Goal: Task Accomplishment & Management: Use online tool/utility

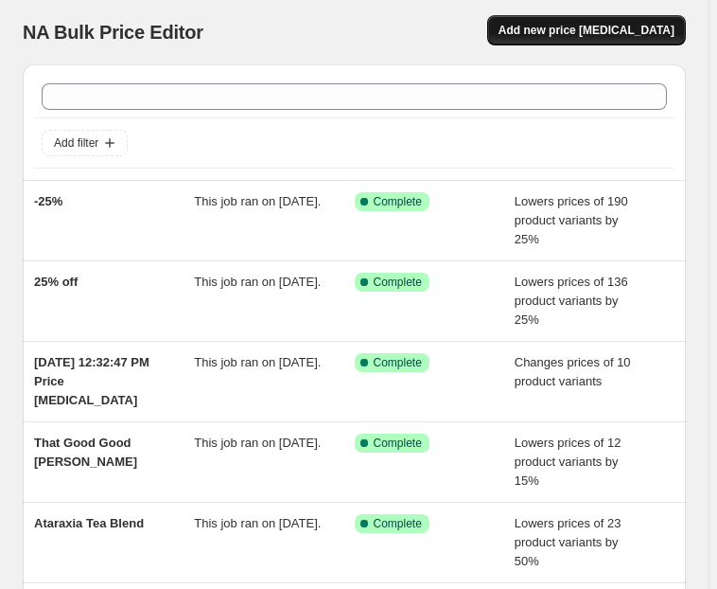
click at [568, 31] on span "Add new price [MEDICAL_DATA]" at bounding box center [587, 30] width 176 height 15
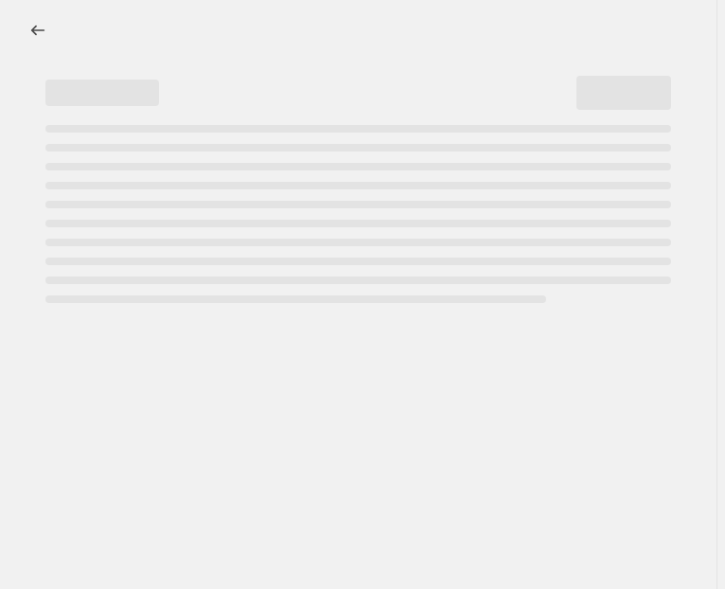
select select "percentage"
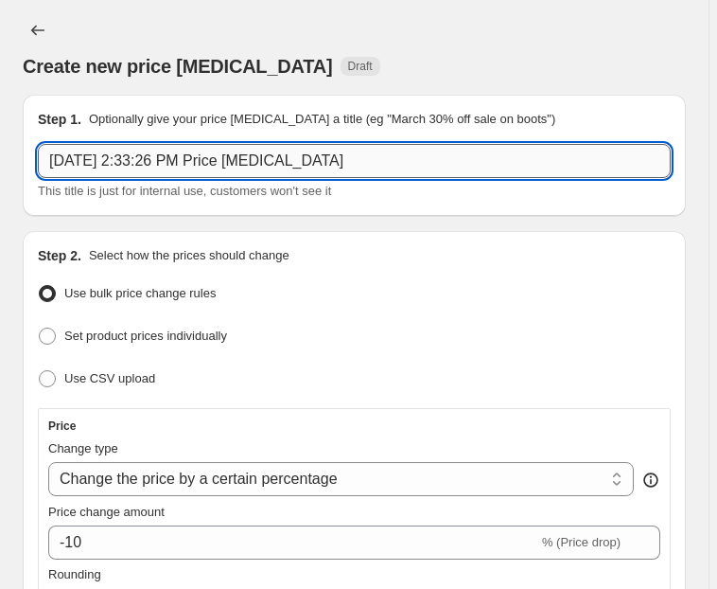
click at [184, 175] on input "[DATE] 2:33:26 PM Price [MEDICAL_DATA]" at bounding box center [354, 161] width 633 height 34
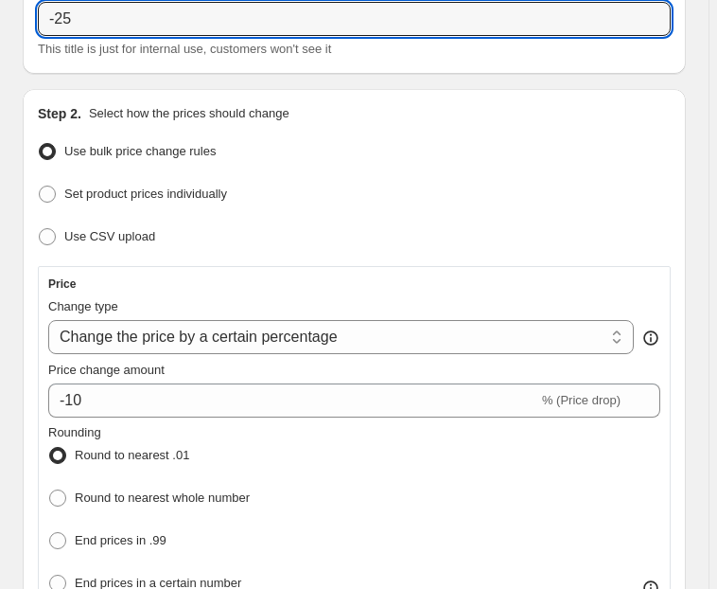
scroll to position [151, 0]
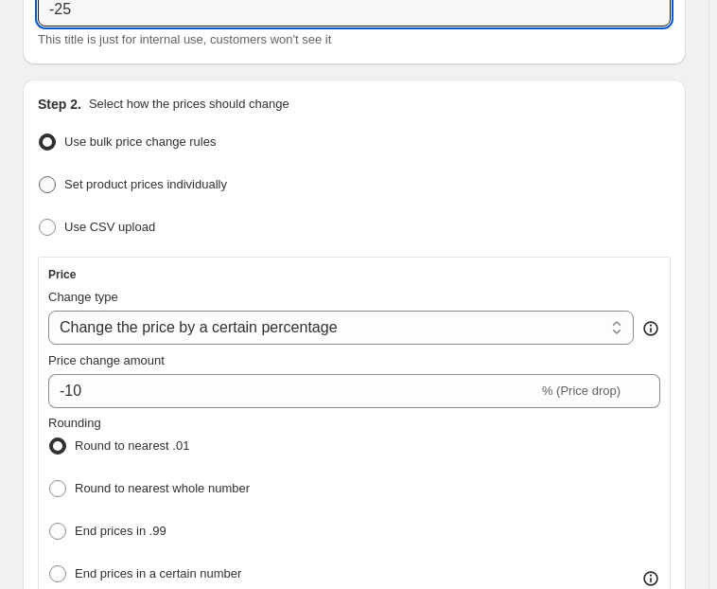
type input "-25"
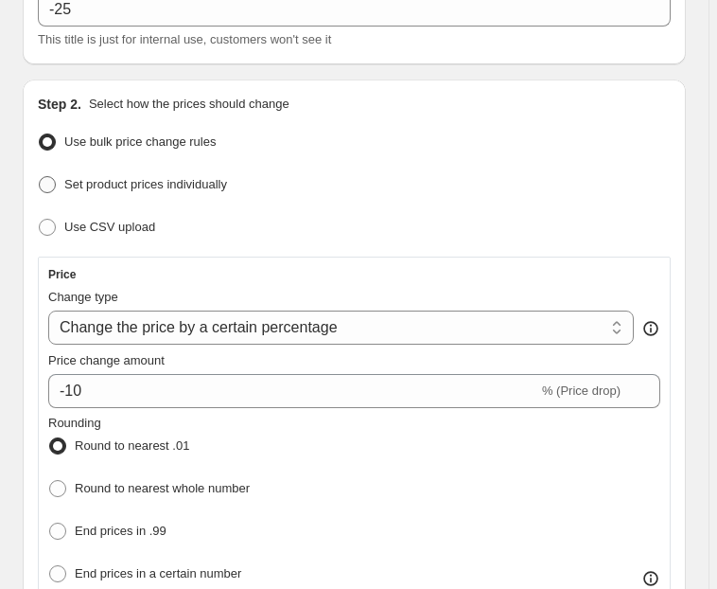
click at [61, 183] on label "Set product prices individually" at bounding box center [132, 184] width 189 height 26
click at [40, 177] on input "Set product prices individually" at bounding box center [39, 176] width 1 height 1
radio input "true"
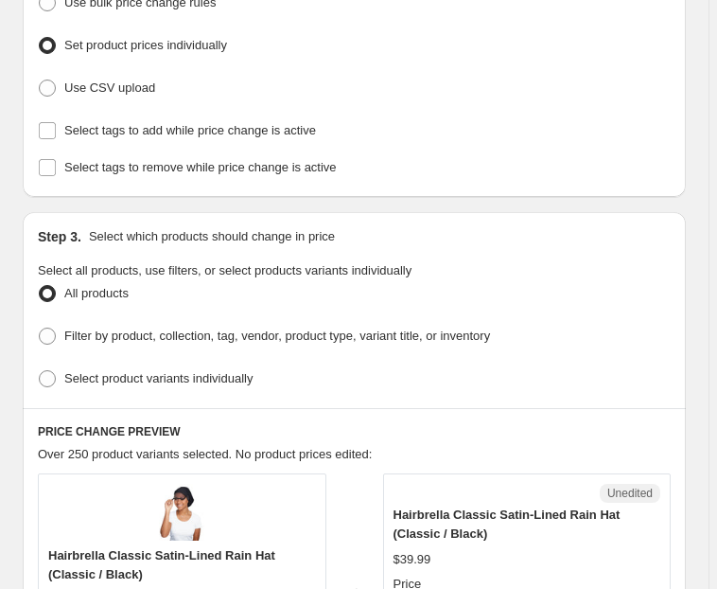
scroll to position [303, 0]
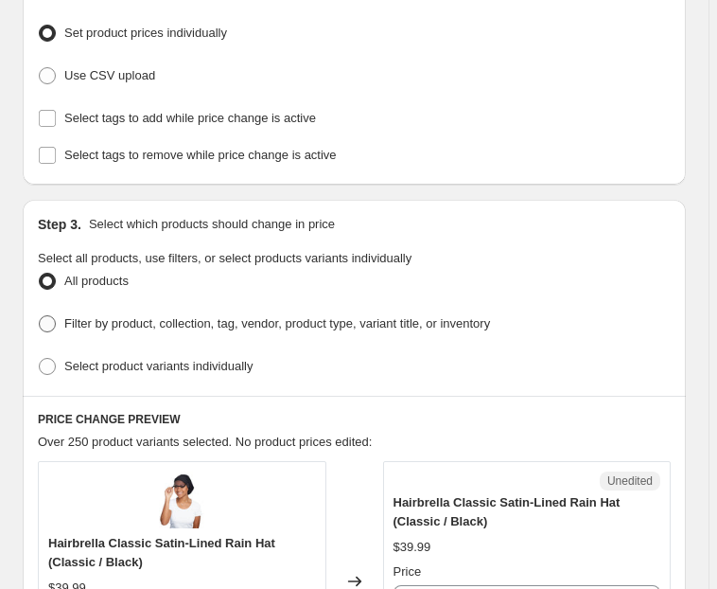
click at [98, 322] on span "Filter by product, collection, tag, vendor, product type, variant title, or inv…" at bounding box center [277, 323] width 426 height 14
click at [40, 316] on input "Filter by product, collection, tag, vendor, product type, variant title, or inv…" at bounding box center [39, 315] width 1 height 1
radio input "true"
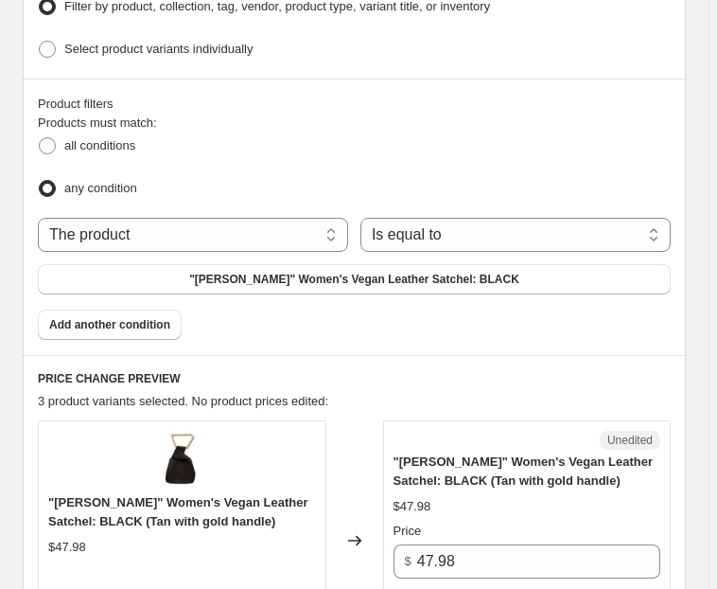
scroll to position [681, 0]
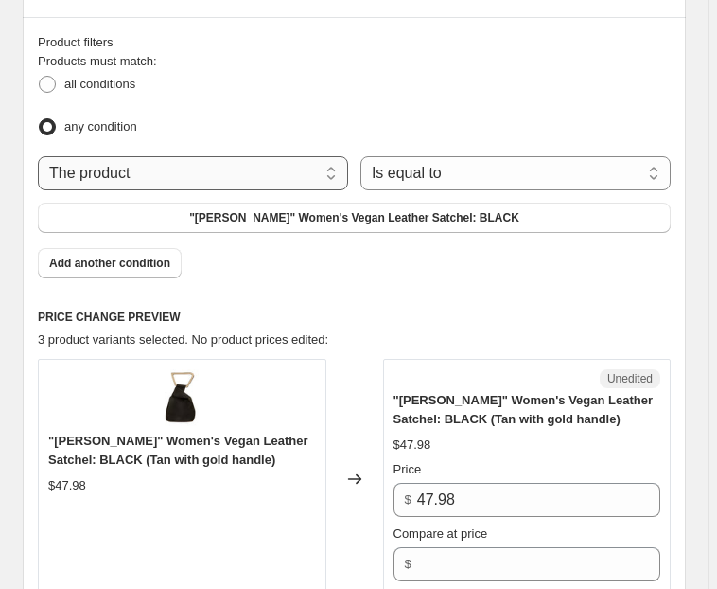
click at [98, 168] on select "The product The product's collection The product's tag The product's vendor The…" at bounding box center [193, 173] width 310 height 34
click at [222, 102] on ul "all conditions any condition" at bounding box center [354, 106] width 633 height 70
click at [362, 218] on button ""[PERSON_NAME]" Women's Vegan Leather Satchel: BLACK" at bounding box center [354, 218] width 633 height 30
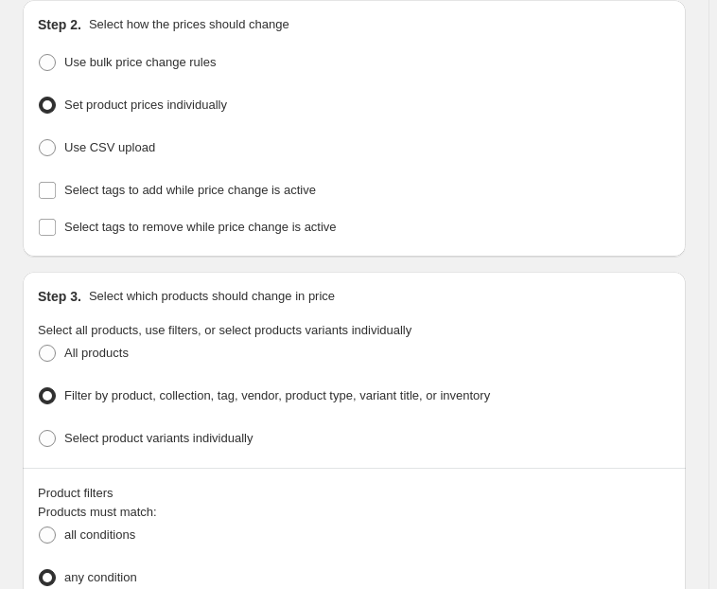
scroll to position [227, 0]
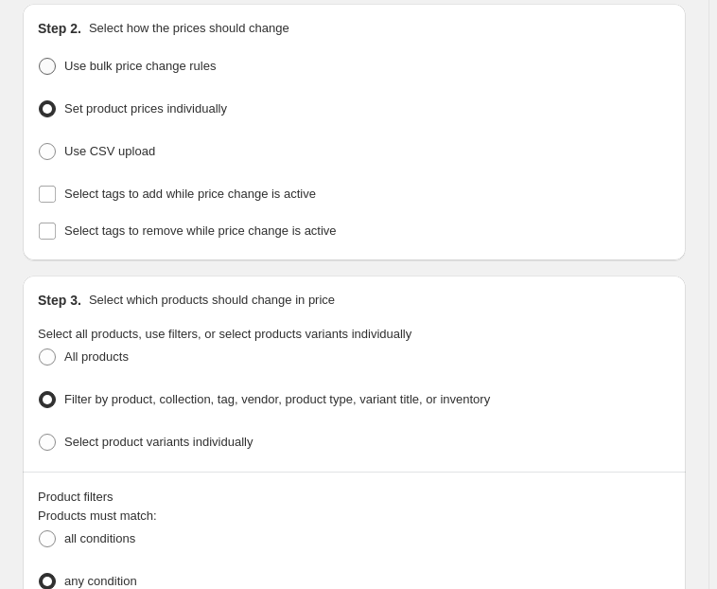
click at [118, 66] on span "Use bulk price change rules" at bounding box center [139, 66] width 151 height 14
click at [40, 59] on input "Use bulk price change rules" at bounding box center [39, 58] width 1 height 1
radio input "true"
select select "percentage"
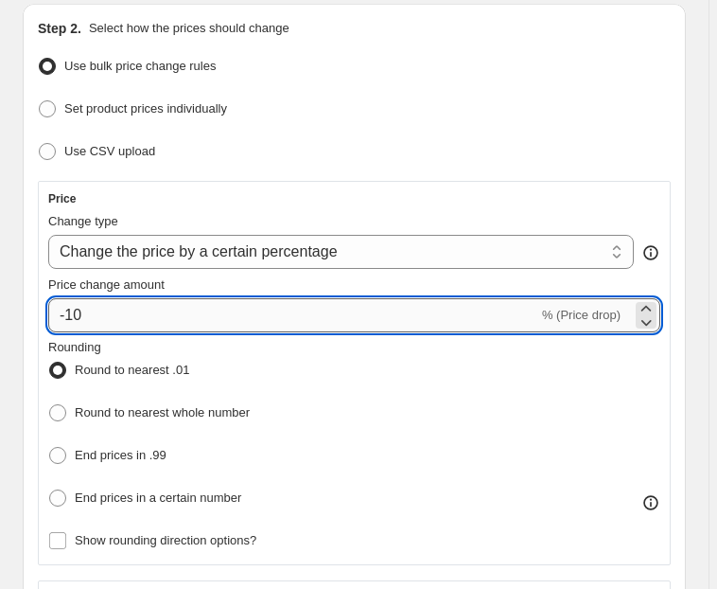
click at [117, 303] on input "-10" at bounding box center [293, 315] width 490 height 34
type input "-1"
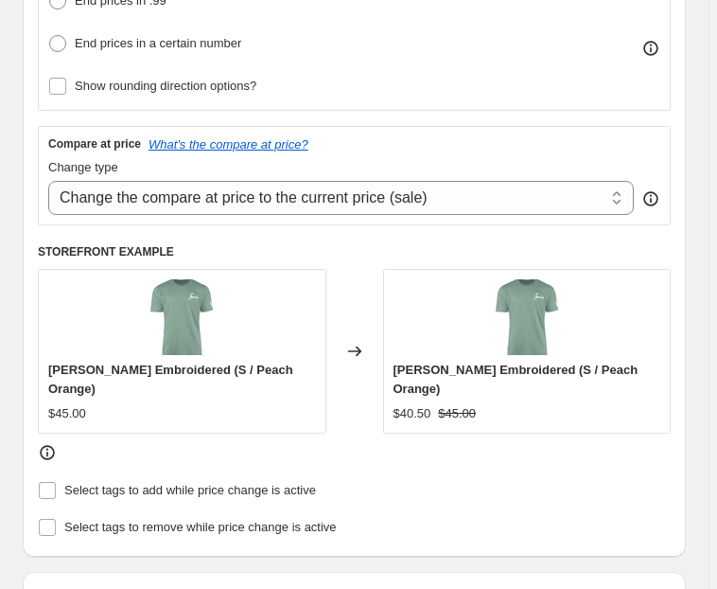
scroll to position [454, 0]
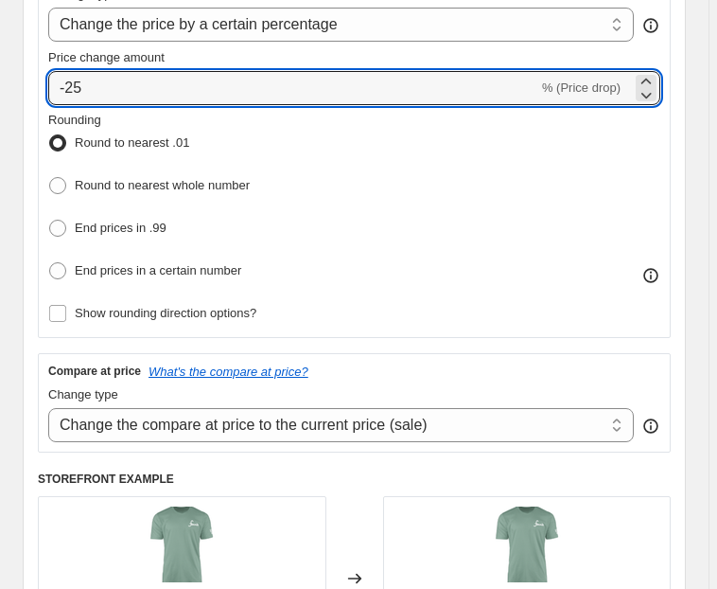
type input "-25"
click at [462, 193] on div "Rounding Round to nearest .01 Round to nearest whole number End prices in .99 E…" at bounding box center [354, 198] width 612 height 174
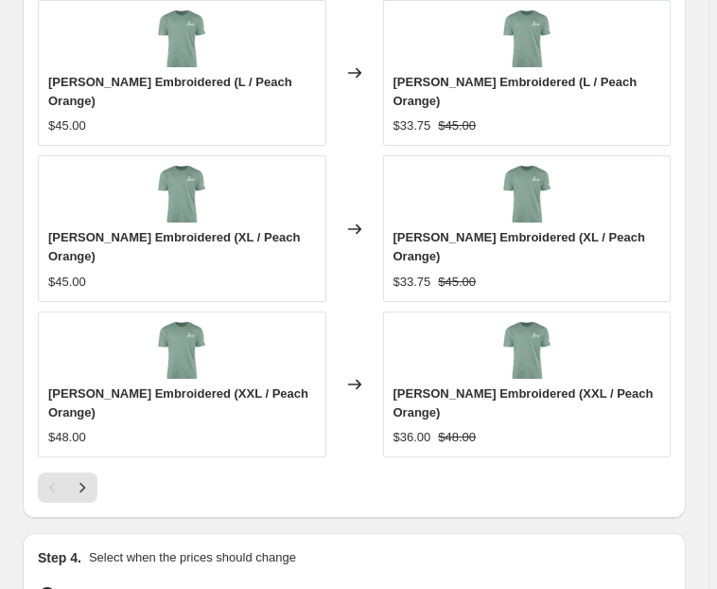
scroll to position [2251, 0]
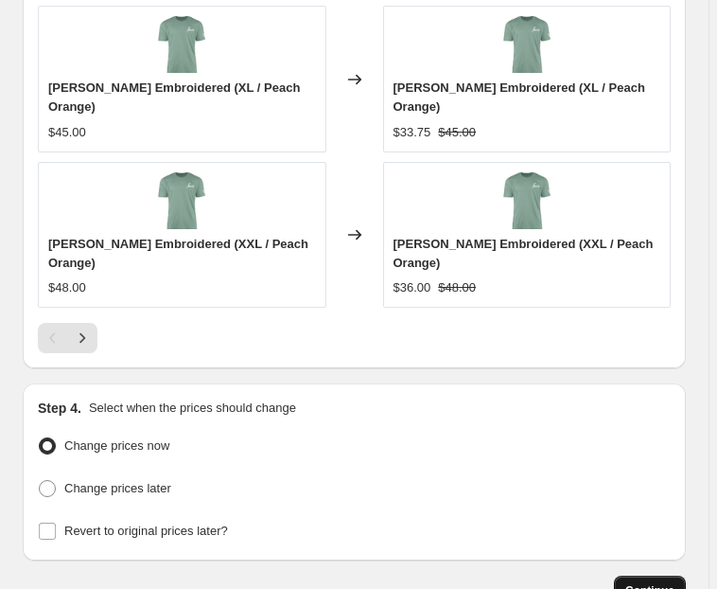
click at [655, 583] on span "Continue" at bounding box center [650, 590] width 49 height 15
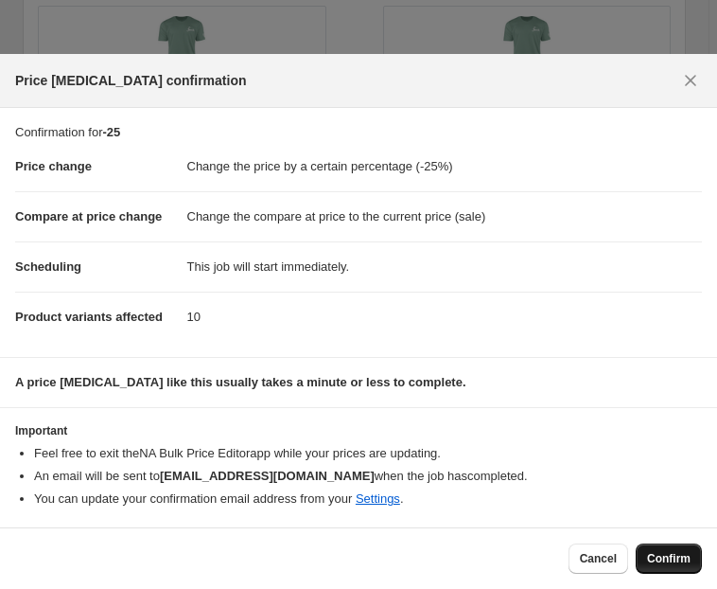
click at [665, 558] on span "Confirm" at bounding box center [669, 558] width 44 height 15
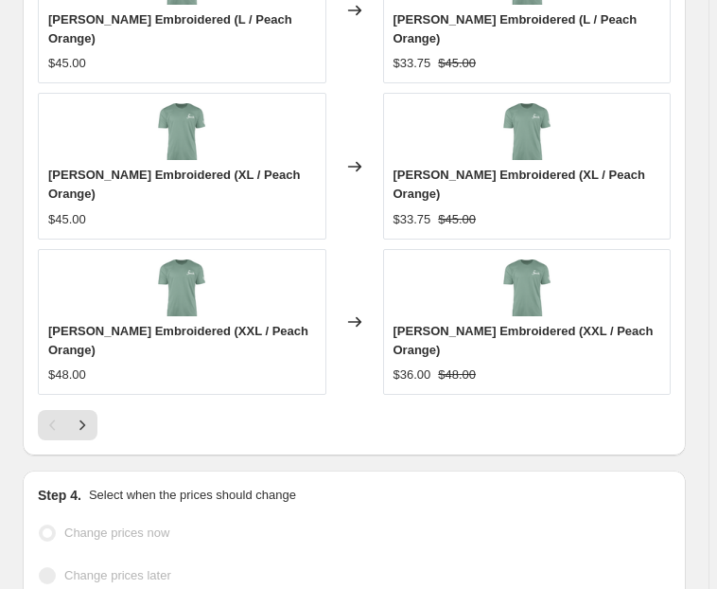
select select "percentage"
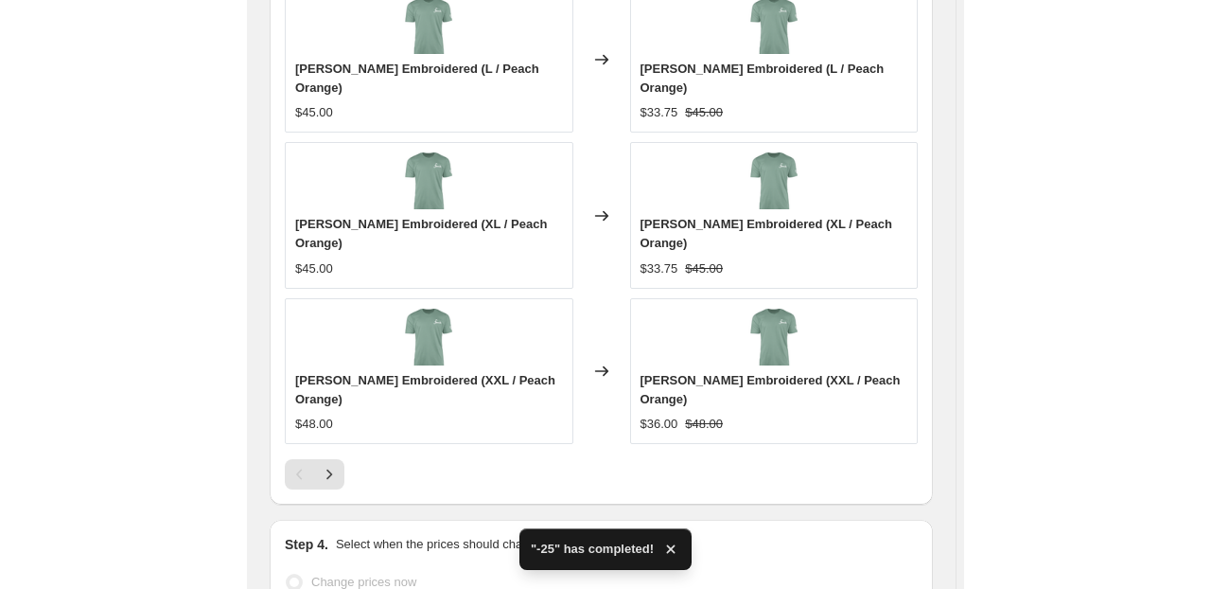
scroll to position [0, 0]
